Goal: Task Accomplishment & Management: Use online tool/utility

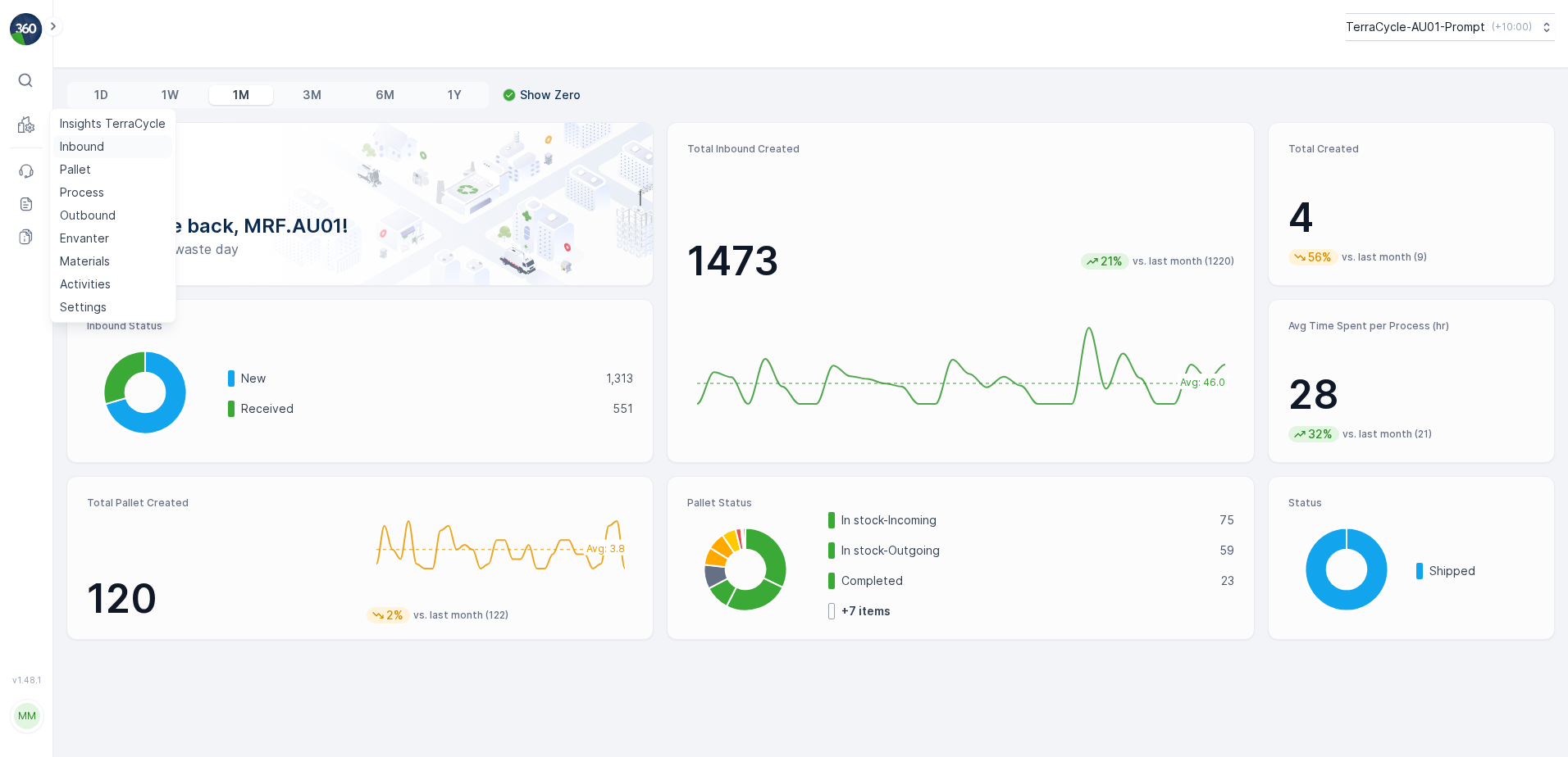
click at [84, 146] on p "Inbound" at bounding box center [83, 147] width 45 height 16
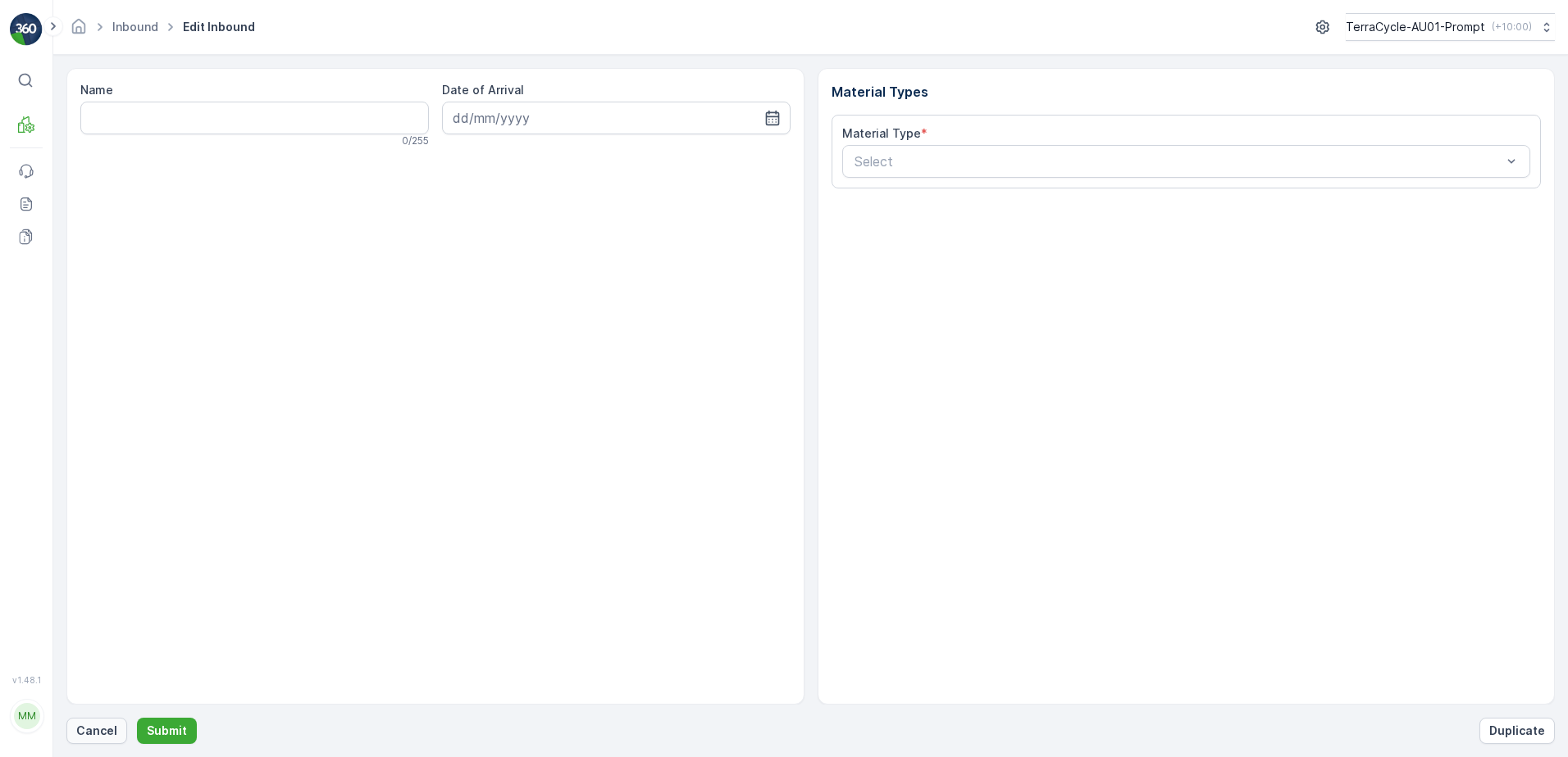
click at [101, 726] on p "Cancel" at bounding box center [97, 731] width 41 height 16
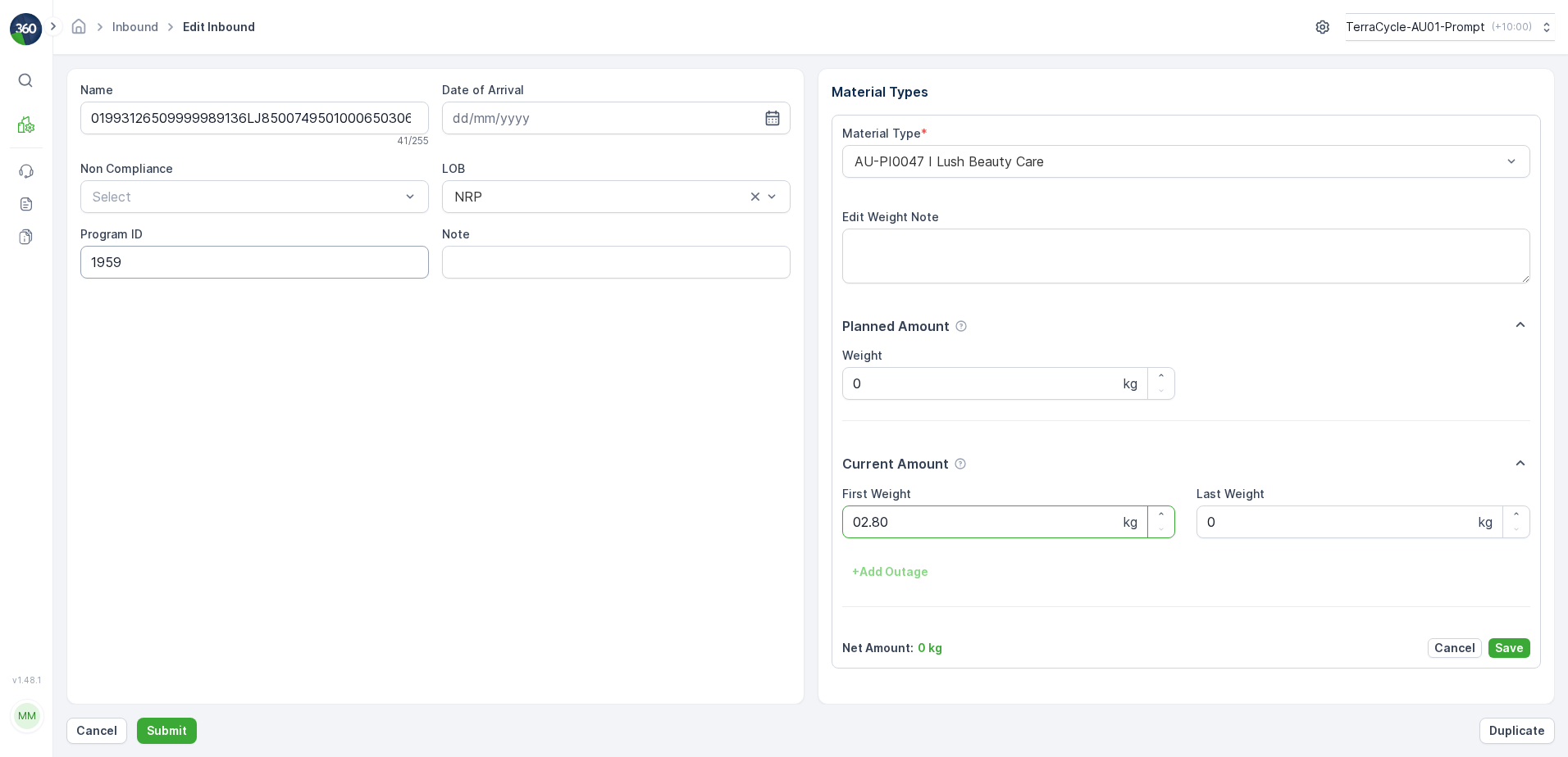
click at [137, 718] on button "Submit" at bounding box center [167, 731] width 60 height 26
click at [157, 739] on p "Submit" at bounding box center [166, 731] width 40 height 16
click at [137, 718] on button "Submit" at bounding box center [167, 731] width 60 height 26
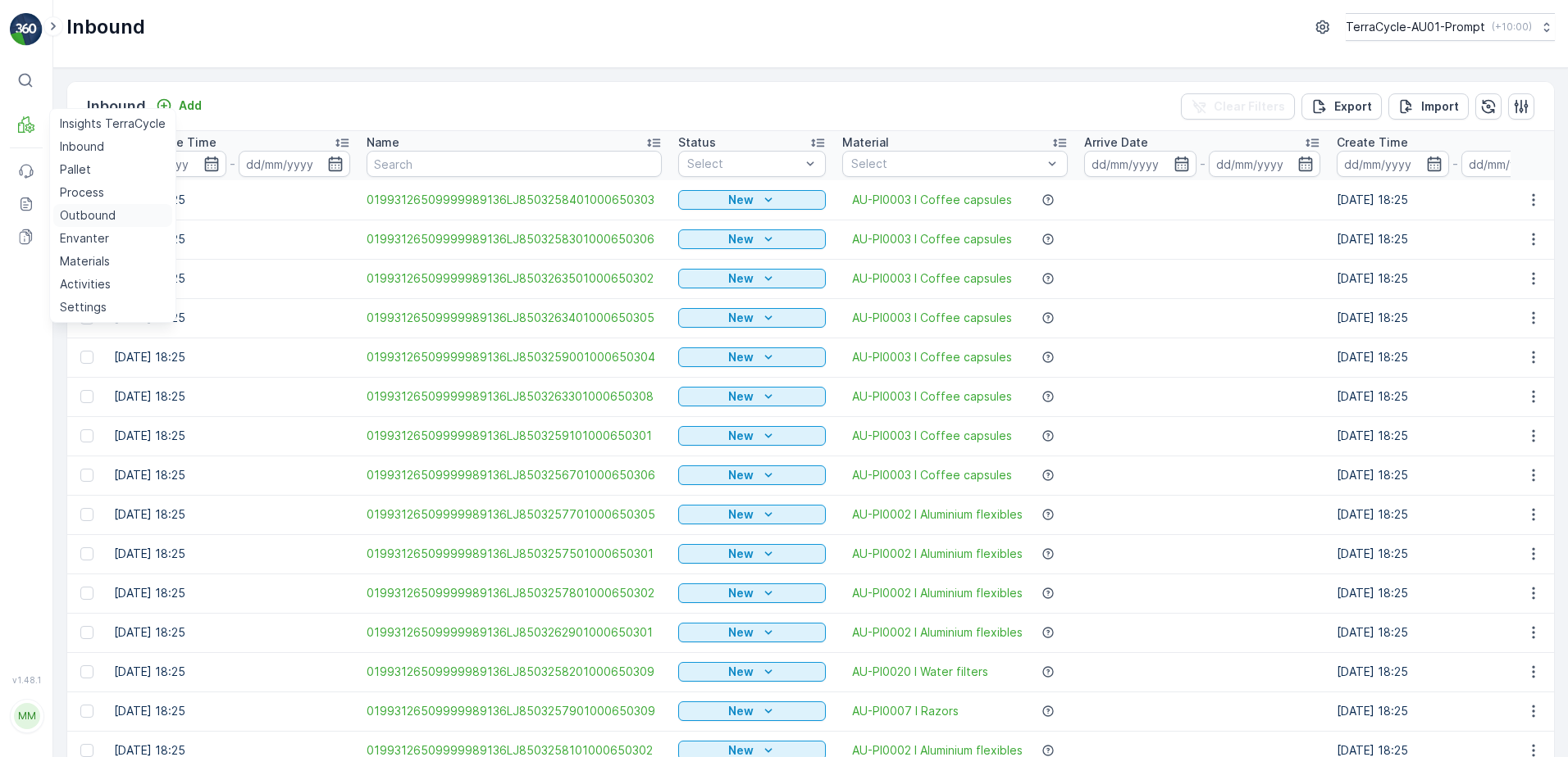
drag, startPoint x: 77, startPoint y: 168, endPoint x: 165, endPoint y: 209, distance: 97.1
click at [77, 168] on p "Pallet" at bounding box center [76, 169] width 31 height 16
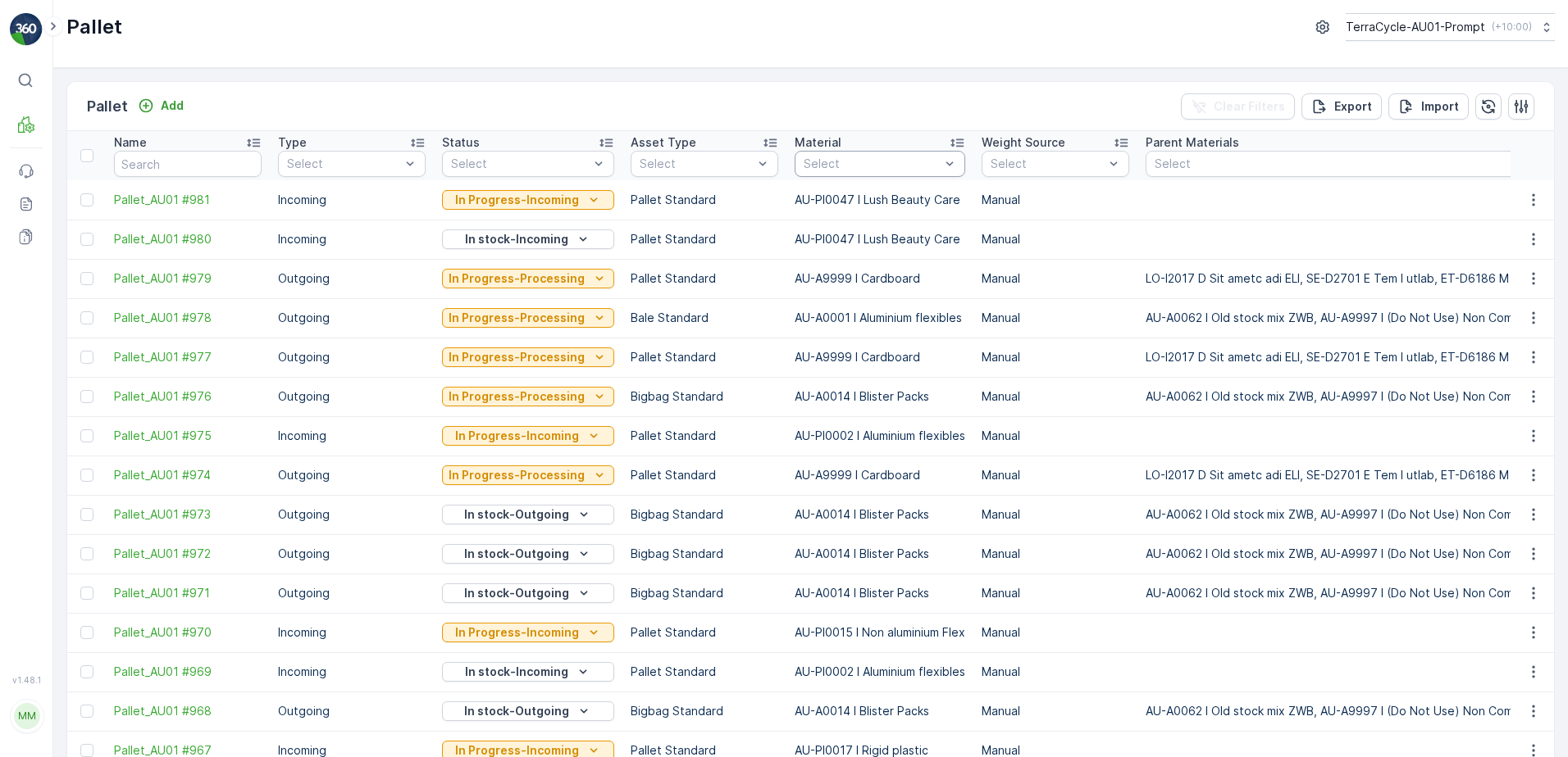
click at [827, 172] on div "Select" at bounding box center [880, 163] width 171 height 26
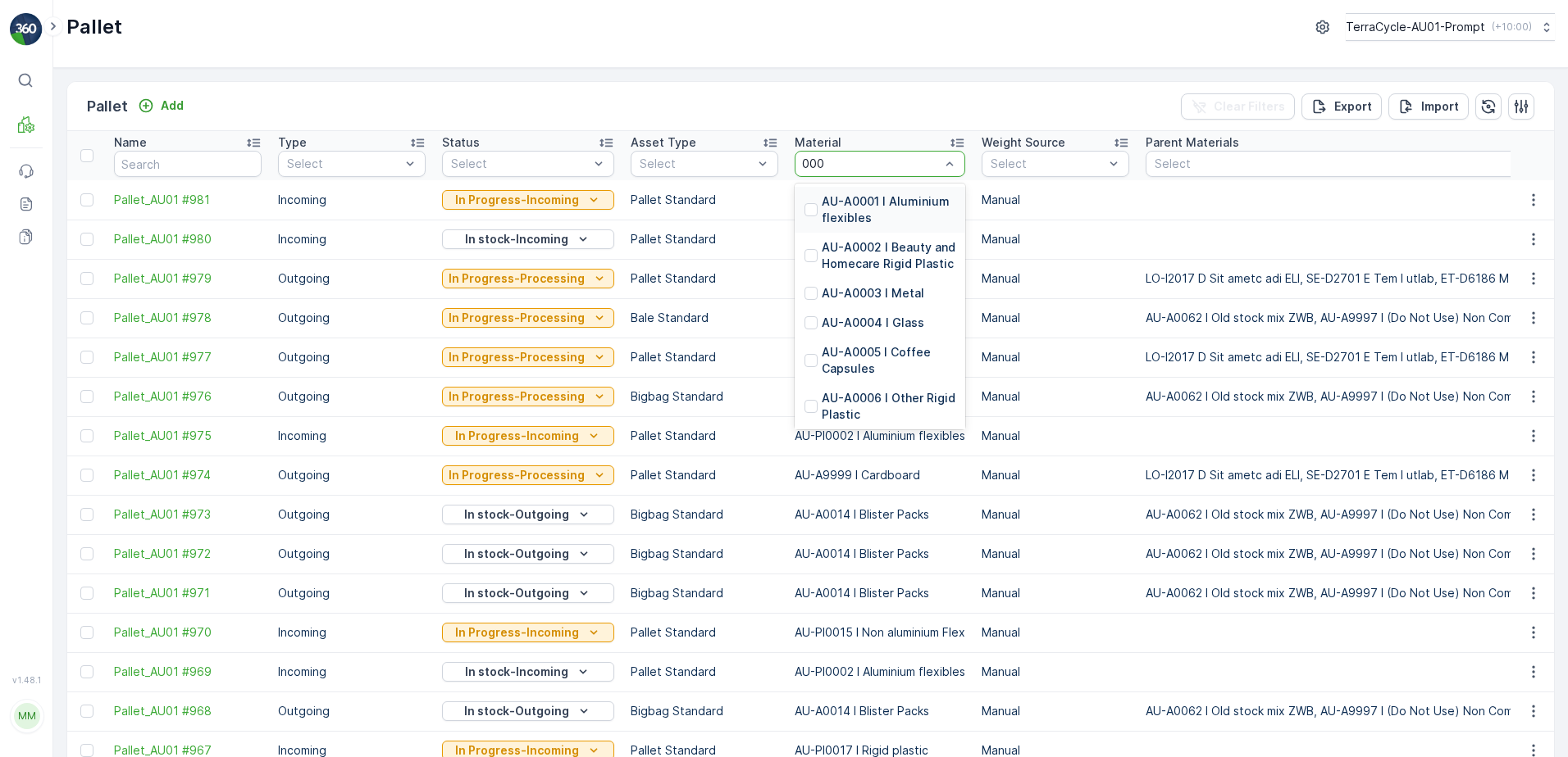
type input "0001"
click at [870, 212] on p "AU-A0001 I Aluminium flexibles" at bounding box center [888, 210] width 134 height 33
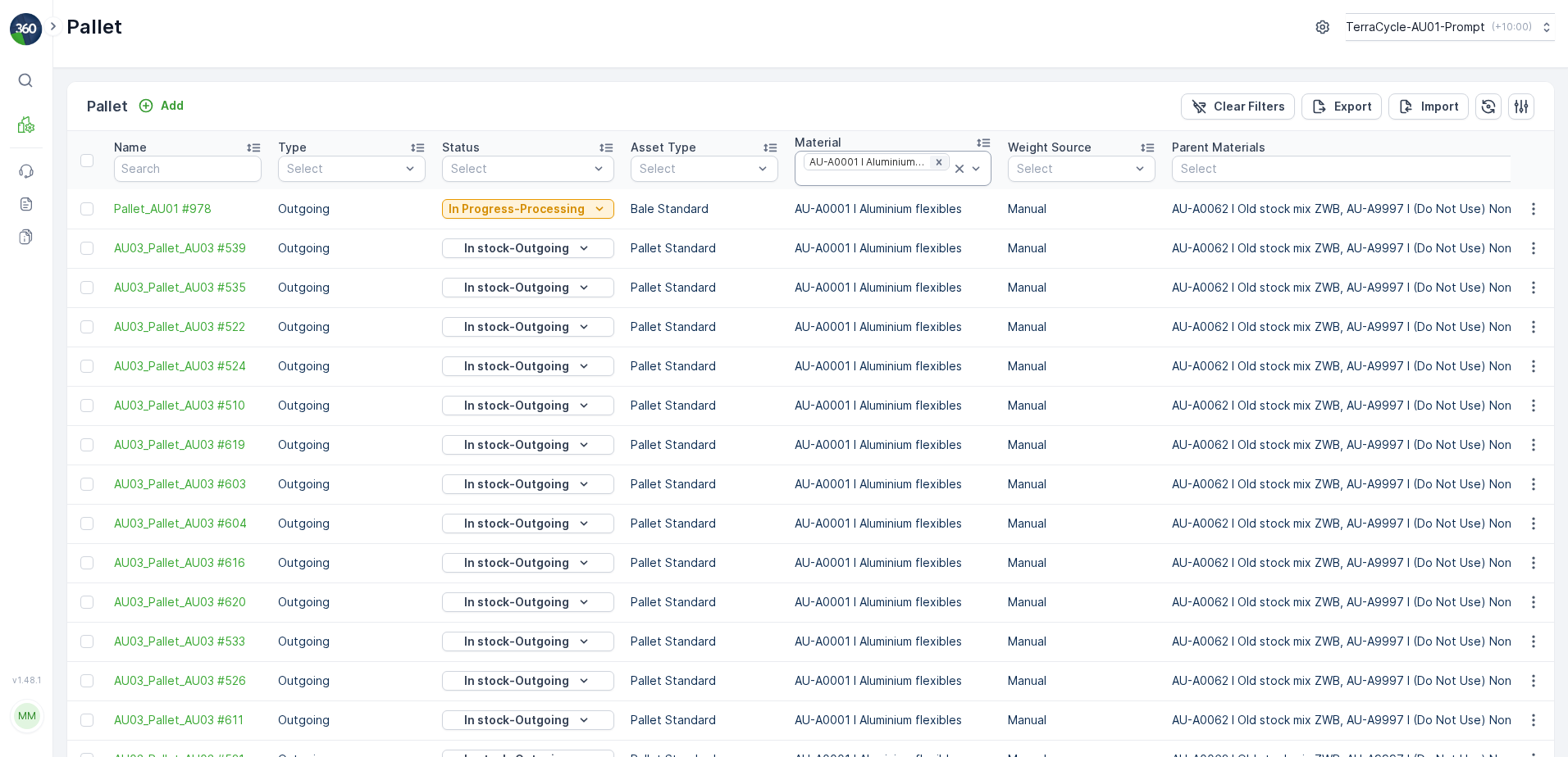
click at [933, 161] on icon "Remove AU-A0001 I Aluminium flexibles" at bounding box center [939, 162] width 12 height 12
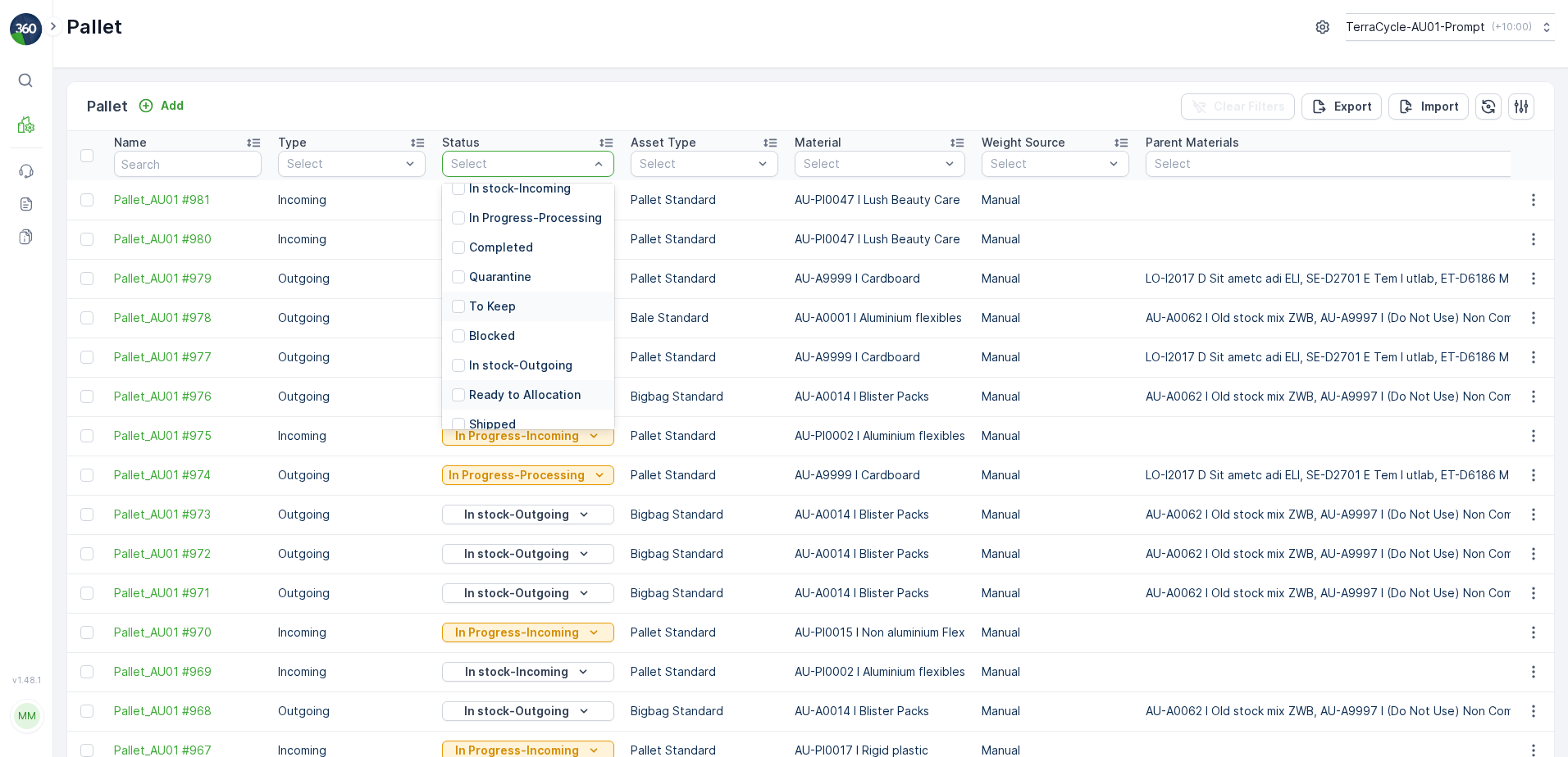
scroll to position [161, 0]
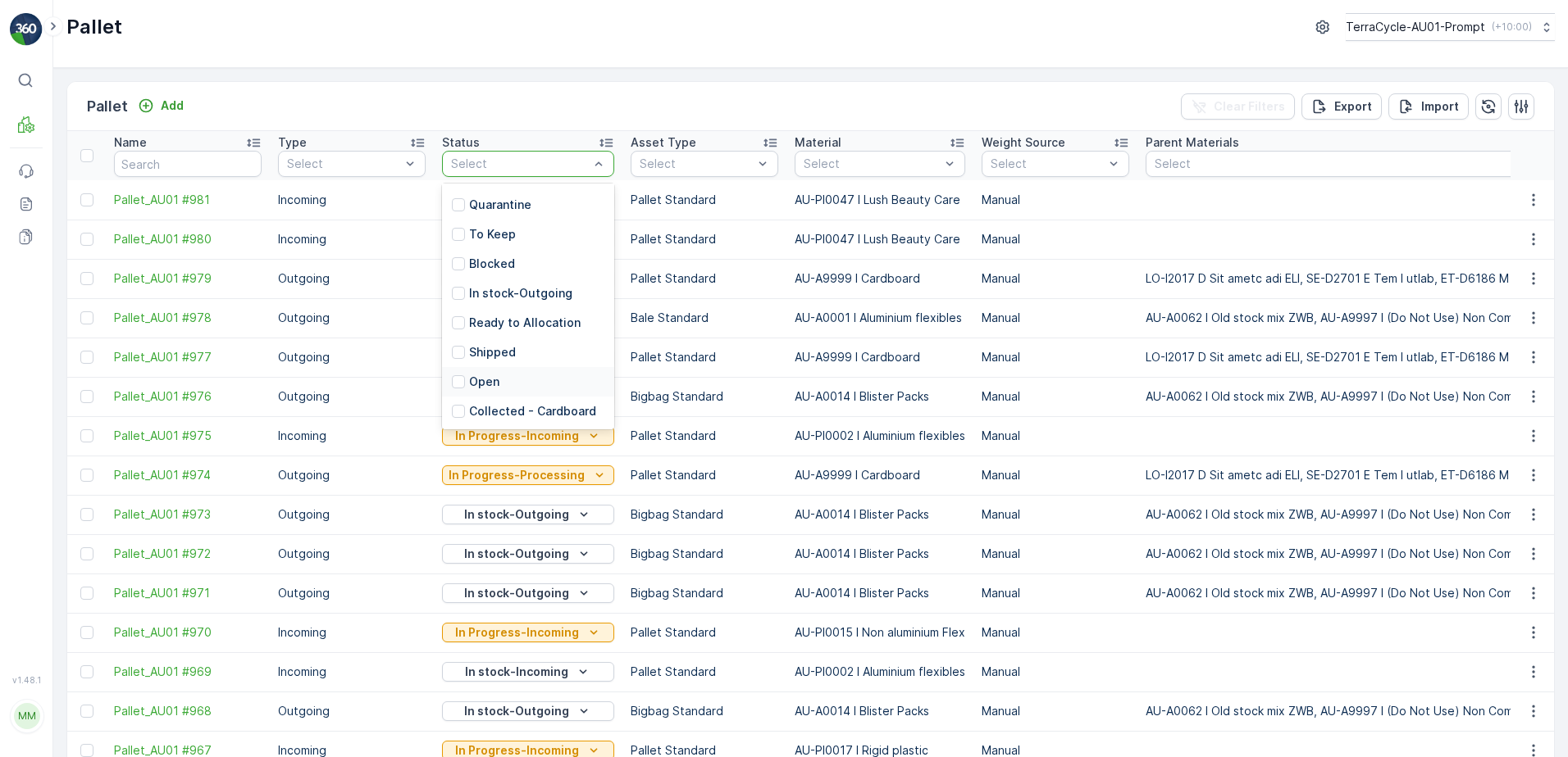
click at [504, 376] on div "Open" at bounding box center [527, 381] width 172 height 29
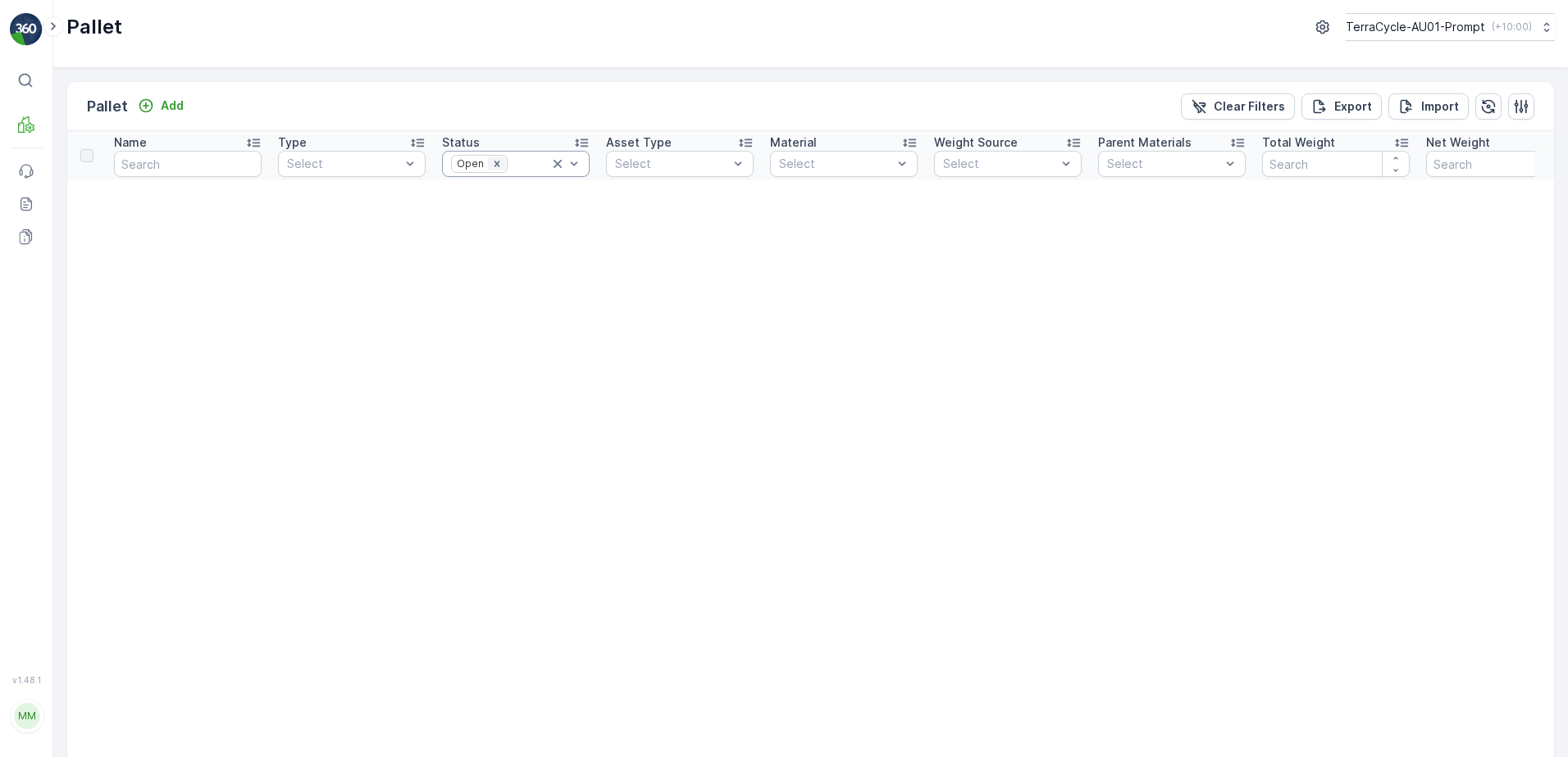
click at [493, 161] on icon "Remove Open" at bounding box center [497, 164] width 12 height 12
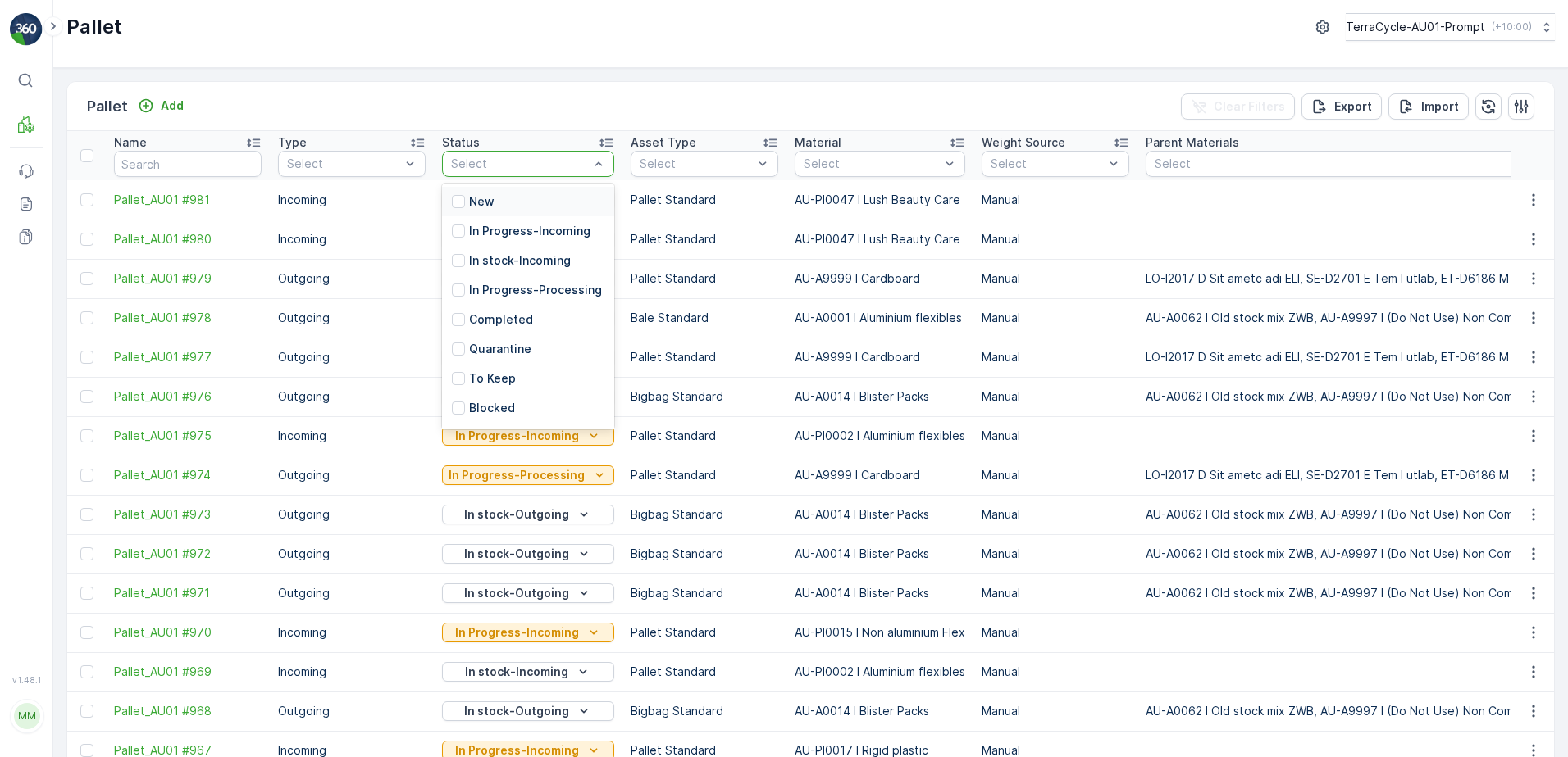
click at [481, 196] on p "New" at bounding box center [482, 201] width 25 height 16
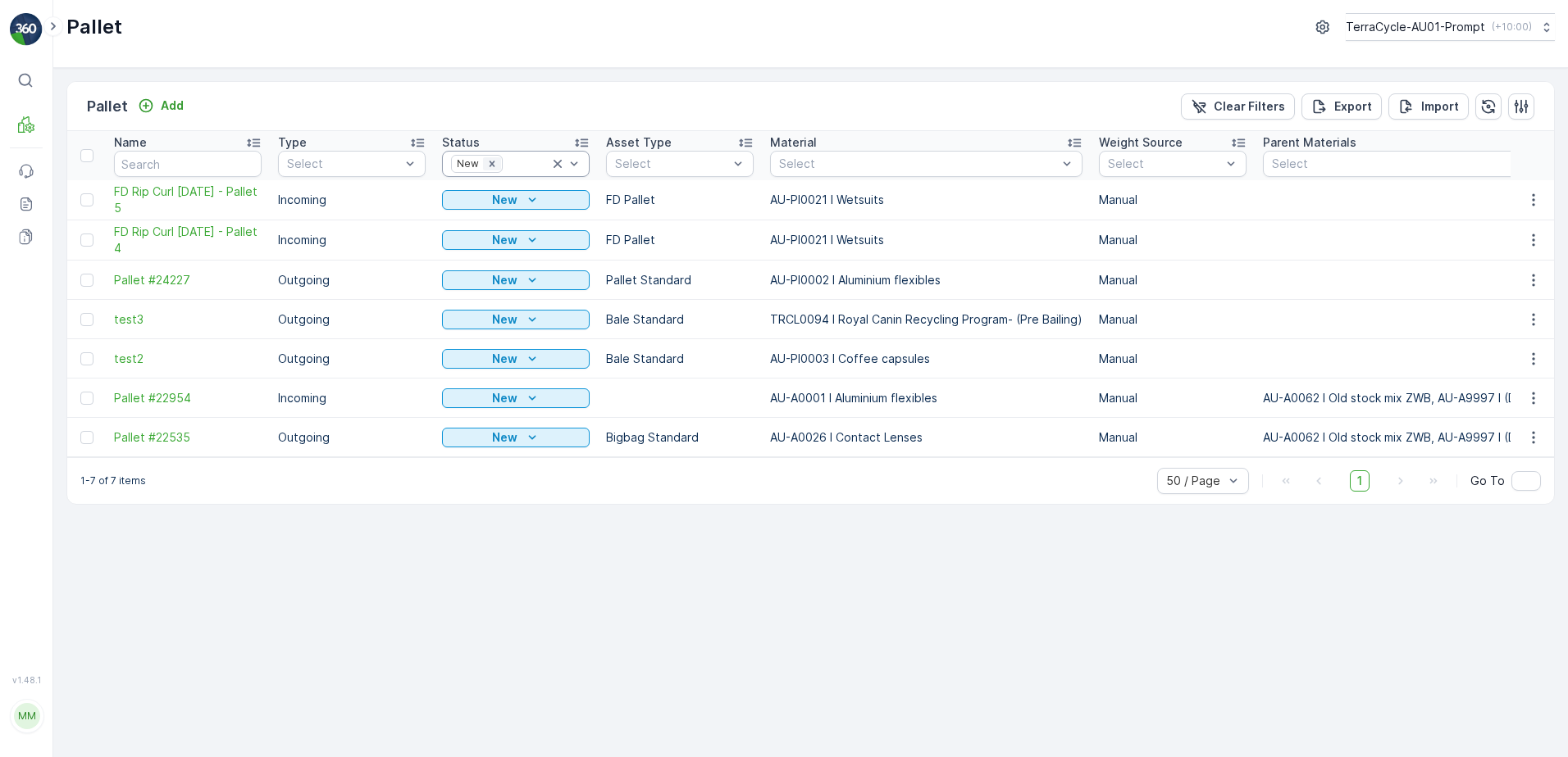
click at [494, 161] on icon "Remove New" at bounding box center [492, 164] width 12 height 12
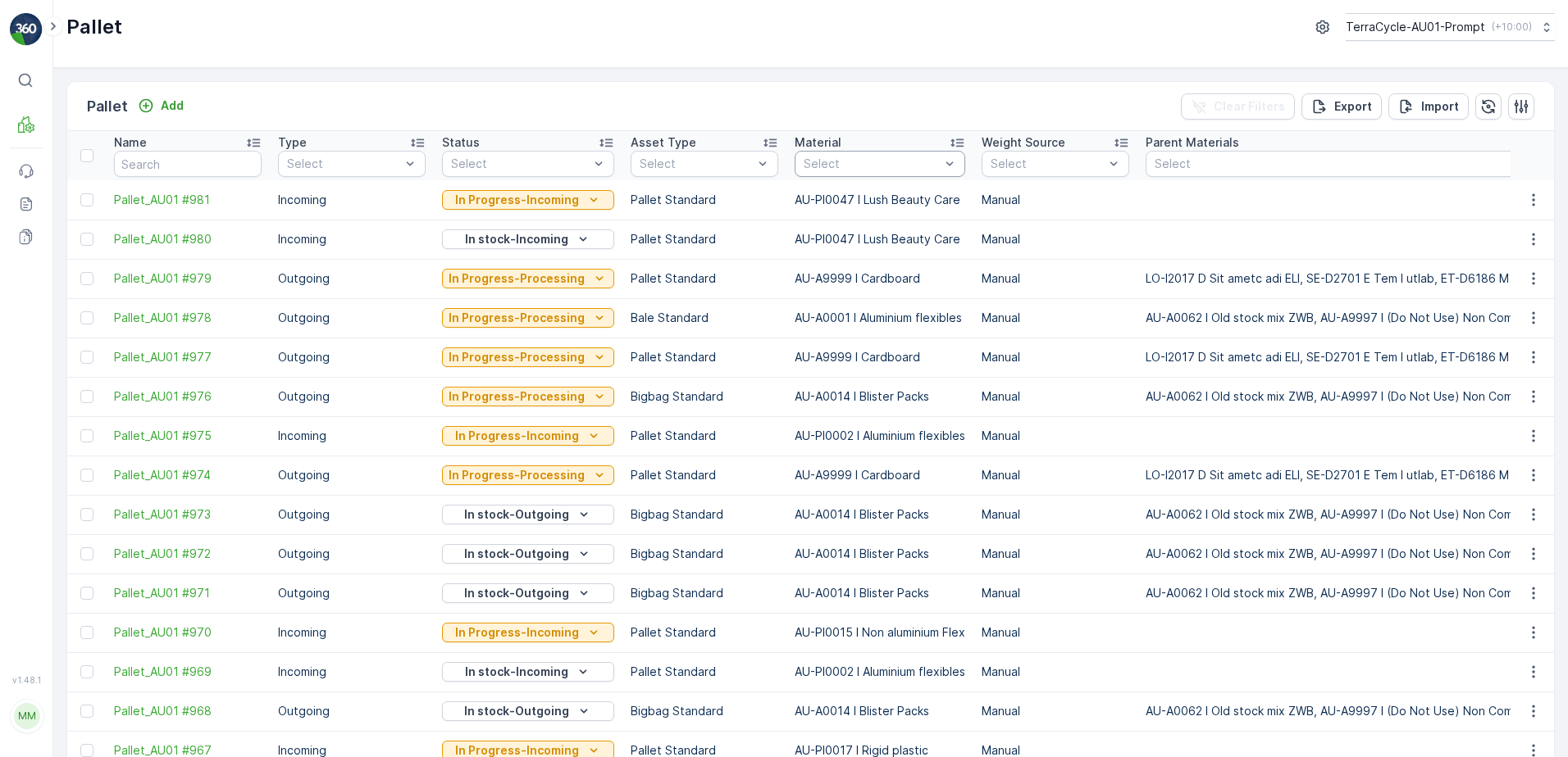
click at [851, 160] on div at bounding box center [872, 164] width 140 height 14
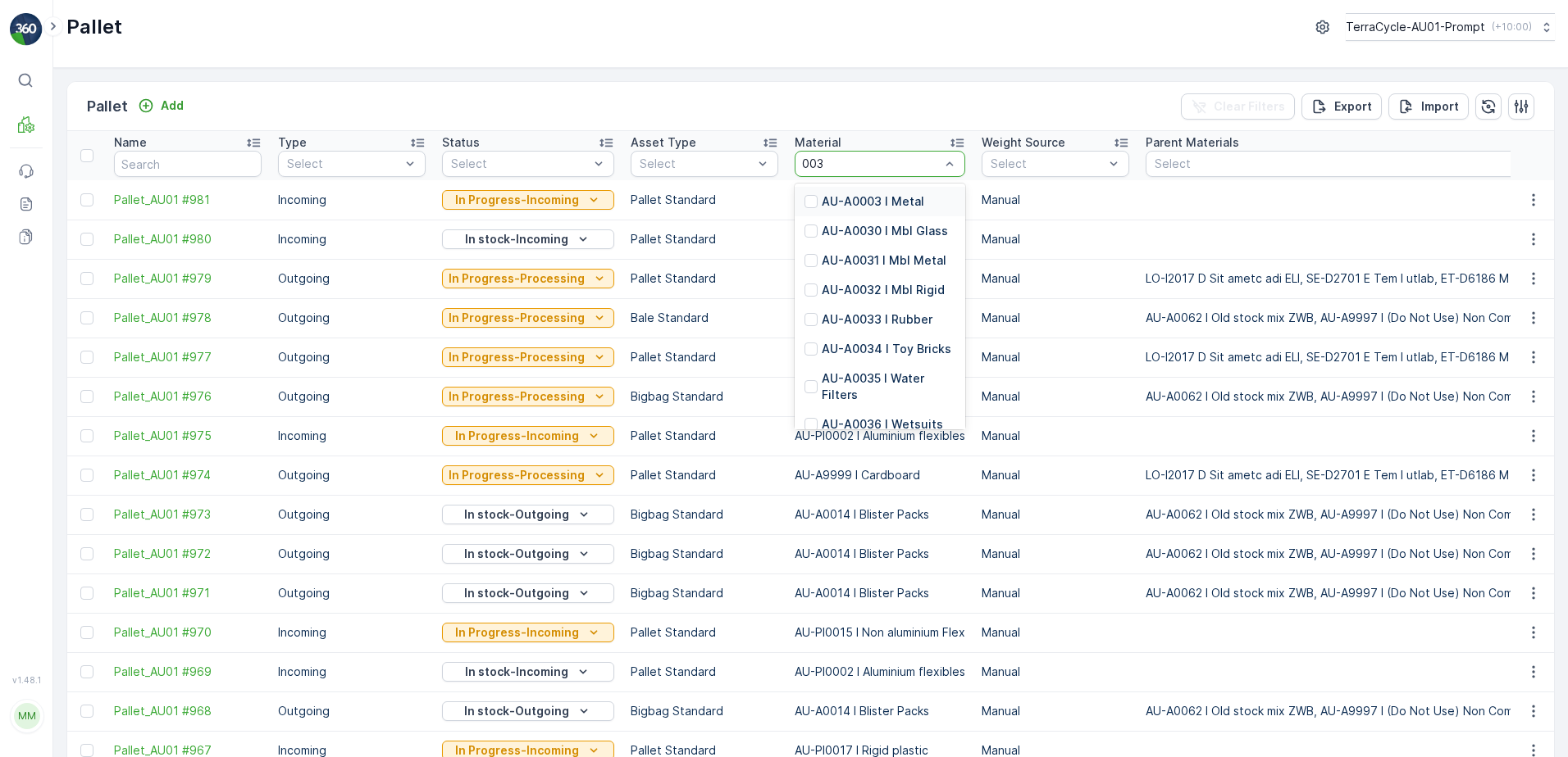
type input "0036"
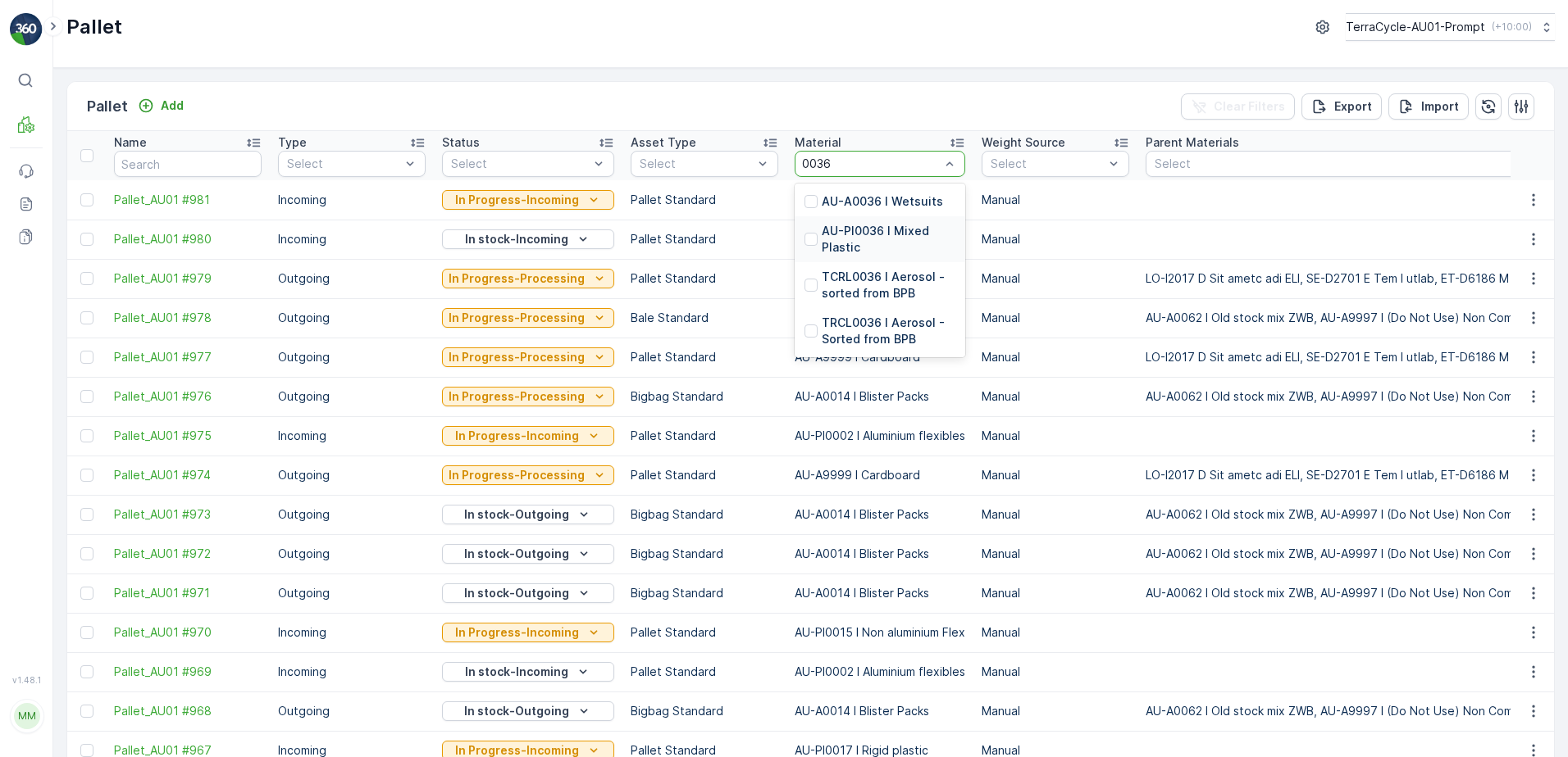
click at [922, 240] on p "AU-PI0036 I Mixed Plastic" at bounding box center [888, 240] width 134 height 33
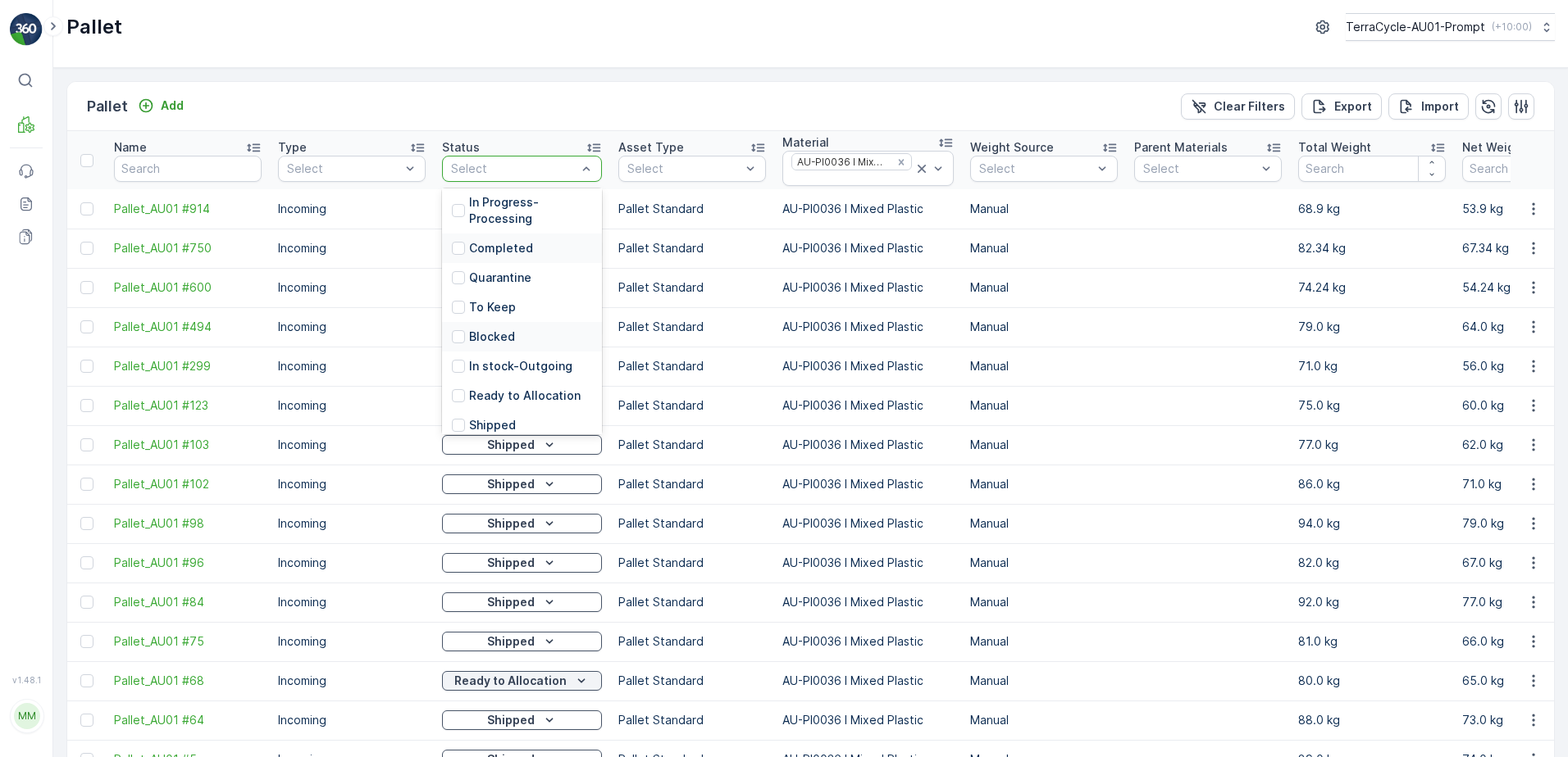
scroll to position [193, 0]
click at [536, 315] on p "Ready to Allocation" at bounding box center [524, 311] width 112 height 16
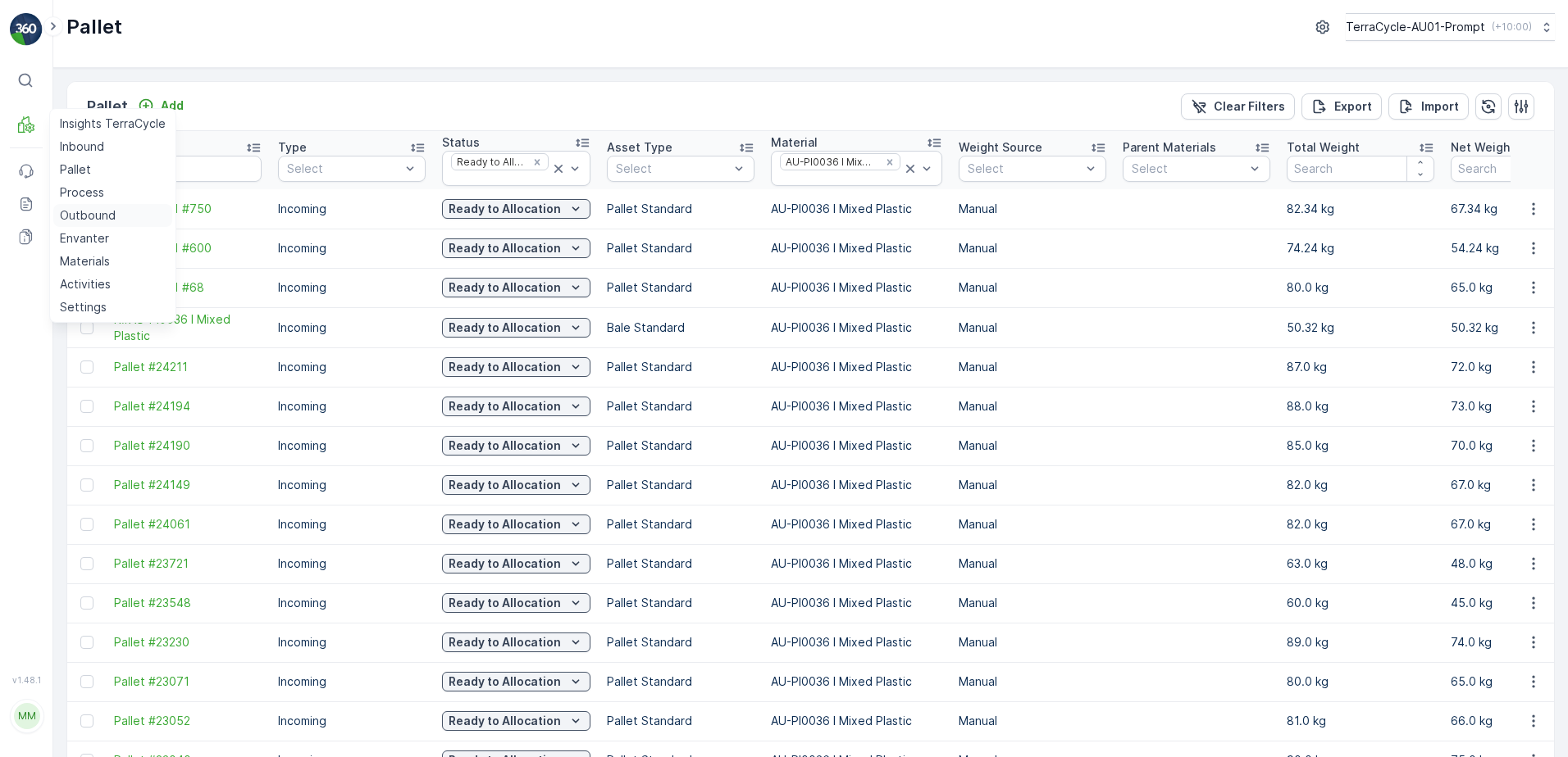
drag, startPoint x: 98, startPoint y: 216, endPoint x: 121, endPoint y: 206, distance: 25.1
click at [101, 215] on p "Outbound" at bounding box center [87, 215] width 55 height 16
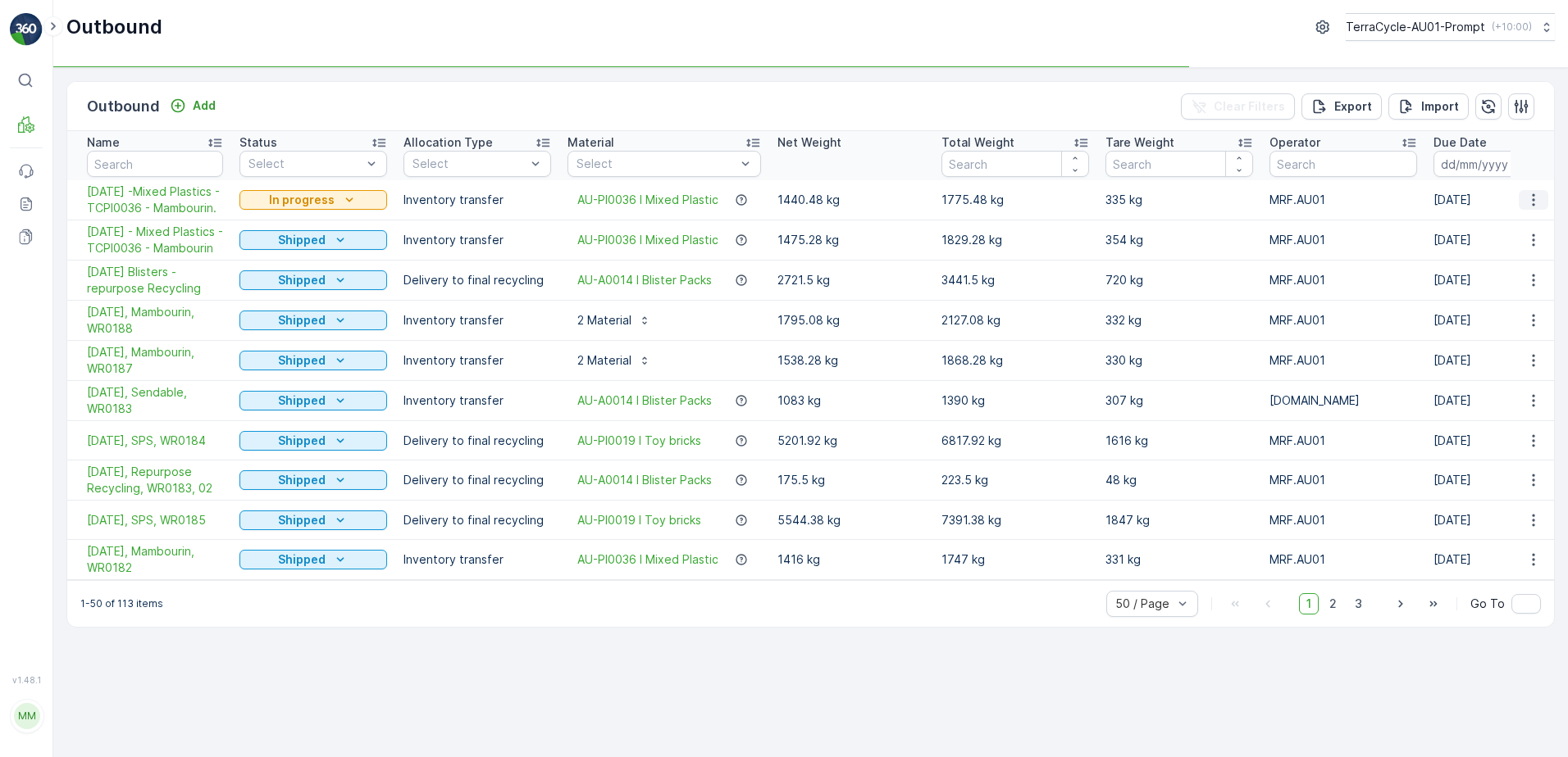
click at [1538, 209] on icon "button" at bounding box center [1533, 200] width 17 height 16
click at [1516, 303] on span "Create Delivery Note" at bounding box center [1504, 301] width 118 height 16
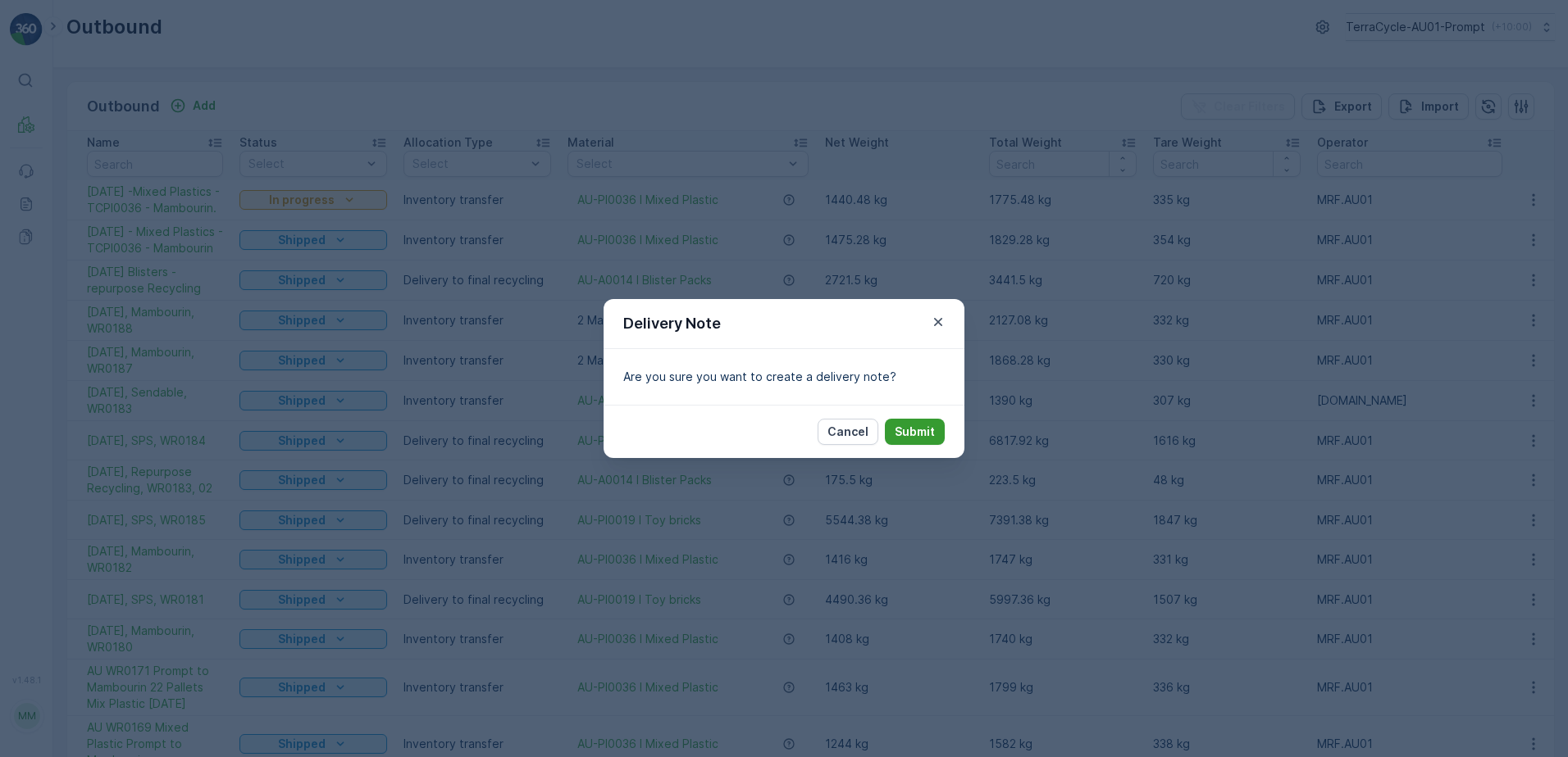
click at [934, 434] on p "Submit" at bounding box center [914, 432] width 40 height 16
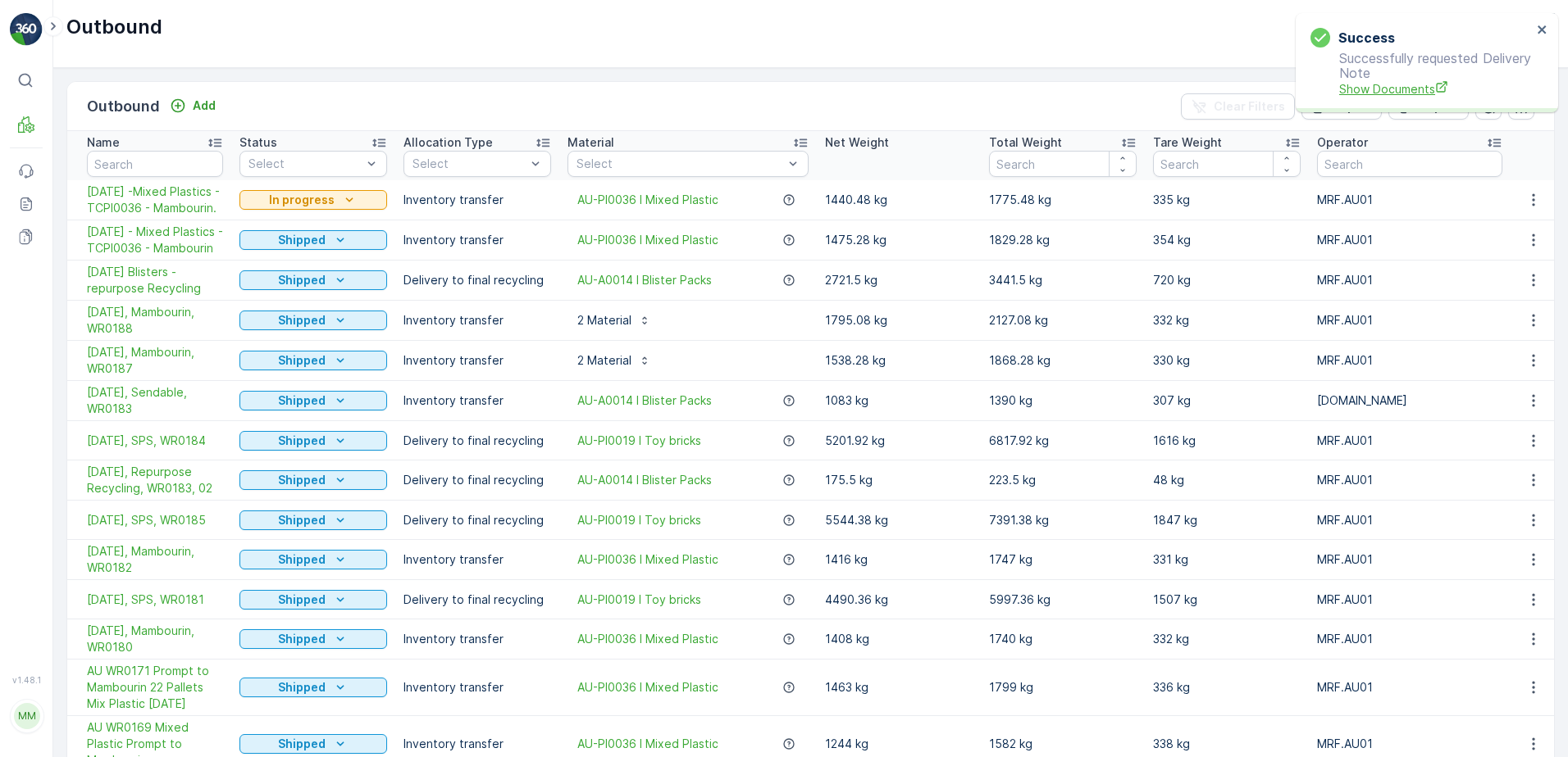
click at [1398, 86] on span "Show Documents" at bounding box center [1435, 89] width 192 height 17
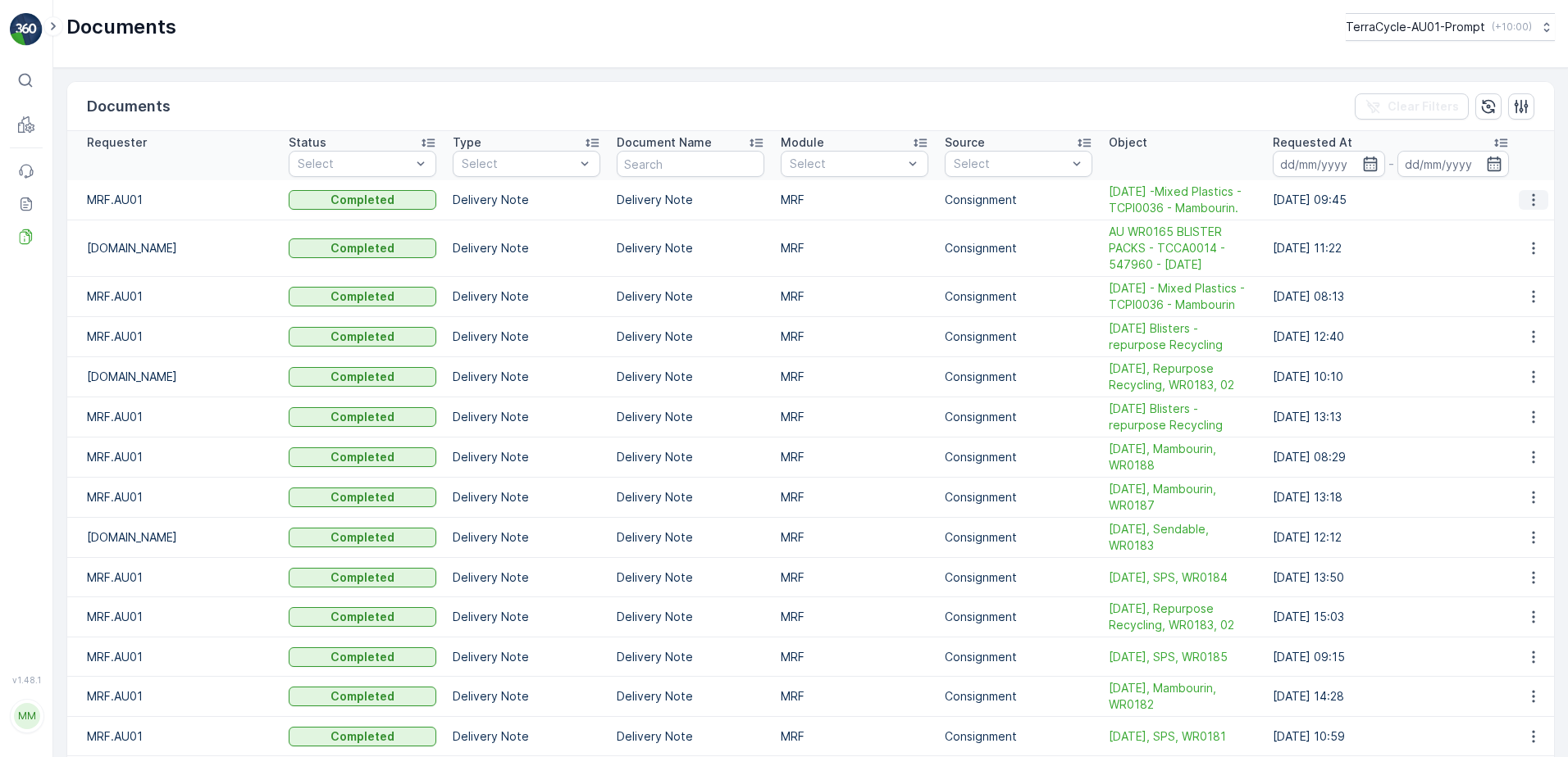
click at [1532, 195] on icon "button" at bounding box center [1533, 200] width 17 height 16
click at [1534, 224] on span "See Details" at bounding box center [1528, 224] width 63 height 16
